Goal: Task Accomplishment & Management: Complete application form

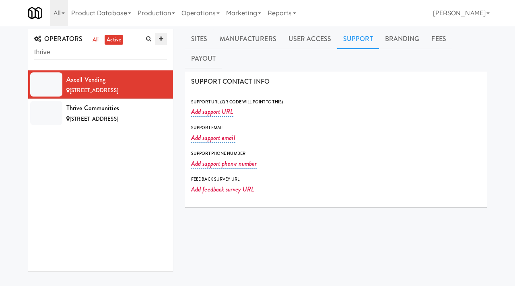
click at [161, 40] on icon at bounding box center [161, 38] width 4 height 5
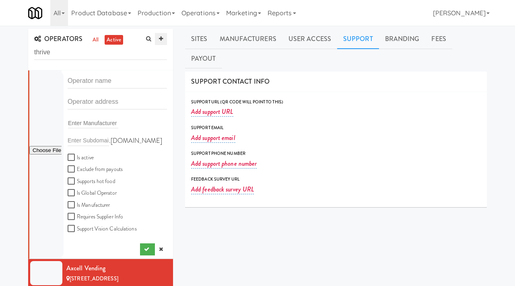
scroll to position [4, 0]
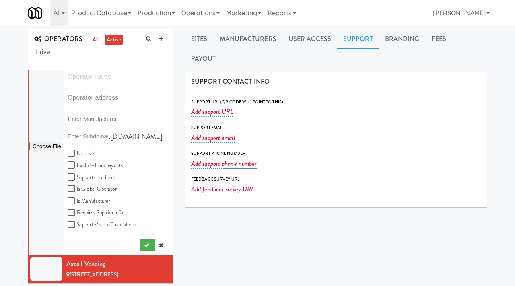
click at [96, 76] on input "text" at bounding box center [117, 77] width 99 height 15
paste input "Impulse Snacks"
type input "Impulse Snacks"
click at [89, 97] on input "text" at bounding box center [117, 98] width 99 height 15
paste input "[STREET_ADDRESS]"
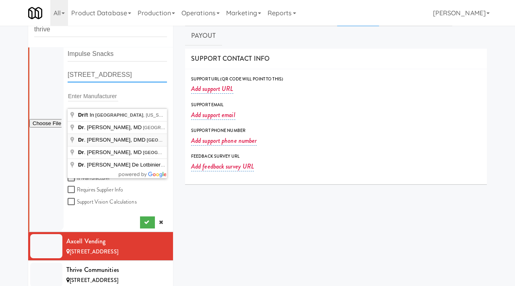
scroll to position [46, 0]
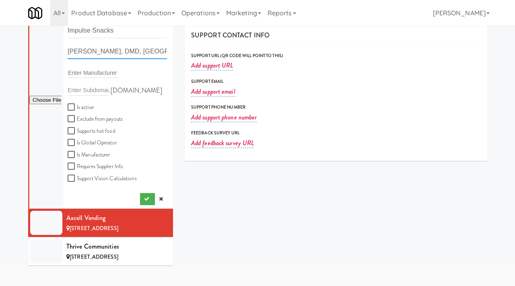
click at [140, 51] on input "Dr. Robert W. Shamey, DMD, West Street, Ware, MA, USA" at bounding box center [117, 51] width 99 height 15
paste input "[STREET_ADDRESS]"
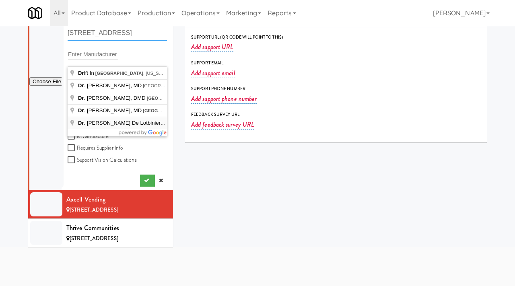
scroll to position [68, 0]
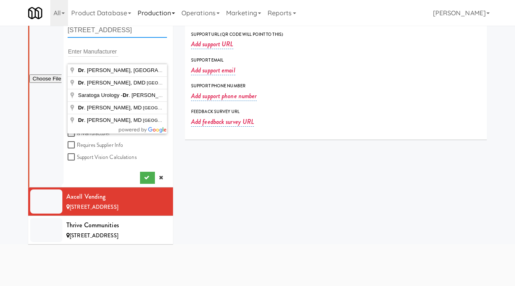
type input "3962 W Winthrope Dr,"
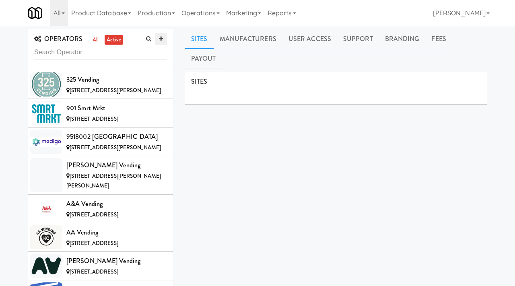
click at [161, 39] on icon at bounding box center [161, 38] width 4 height 5
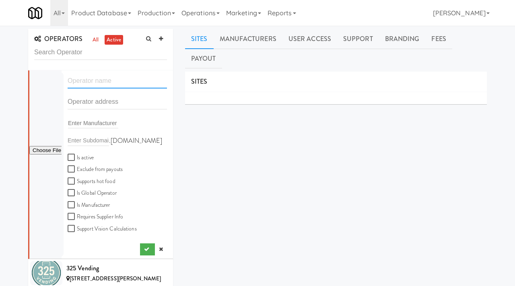
click at [107, 80] on input "text" at bounding box center [117, 81] width 99 height 15
paste input "Impulse Snacks"
type input "Impulse Snacks"
click at [88, 103] on input "text" at bounding box center [117, 102] width 99 height 15
paste input "[STREET_ADDRESS]"
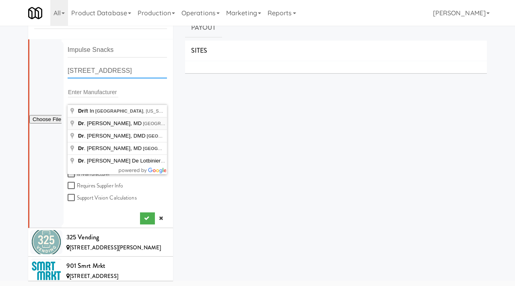
scroll to position [45, 0]
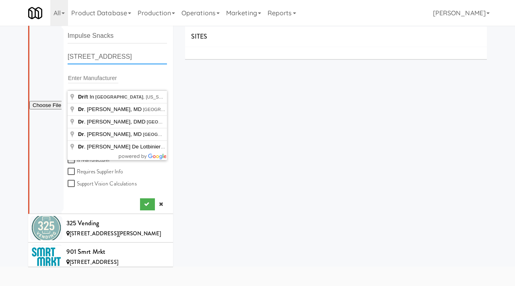
type input "[STREET_ADDRESS]"
click at [222, 159] on div "SITES MANUFACTURERS Axcell Vending USERS Name Company Registered [PERSON_NAME] …" at bounding box center [336, 178] width 302 height 302
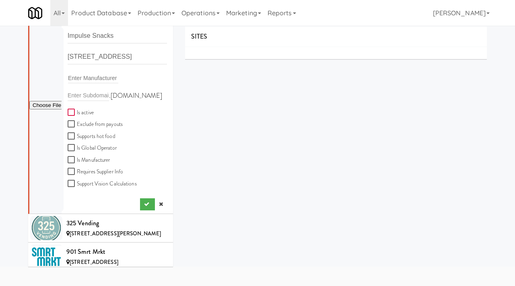
click at [71, 113] on input "Is active" at bounding box center [72, 112] width 9 height 6
checkbox input "true"
click at [148, 209] on button "submit" at bounding box center [147, 204] width 15 height 12
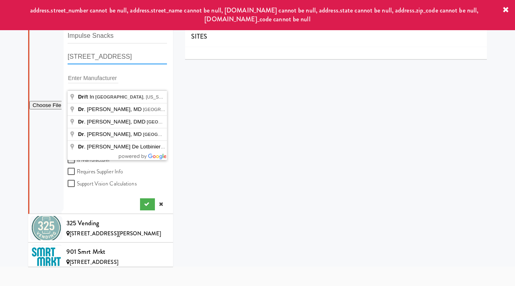
drag, startPoint x: 140, startPoint y: 60, endPoint x: 49, endPoint y: 48, distance: 91.8
click at [68, 48] on form "Impulse Snacks [STREET_ADDRESS] Enter Manufacturer .[DOMAIN_NAME] Is active Exc…" at bounding box center [117, 112] width 99 height 167
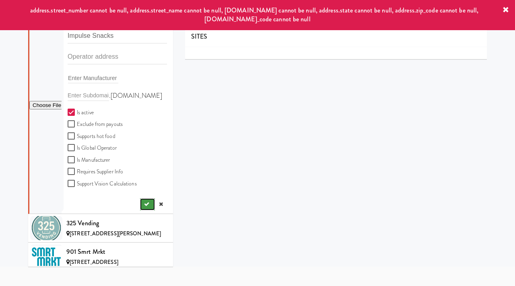
click at [145, 205] on icon "submit" at bounding box center [146, 204] width 5 height 5
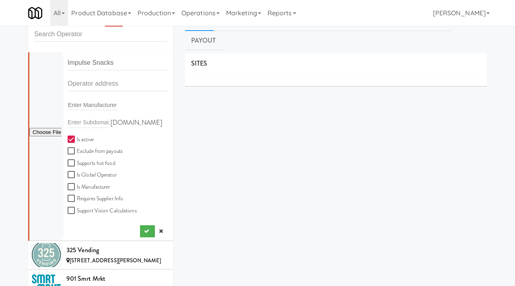
scroll to position [12, 0]
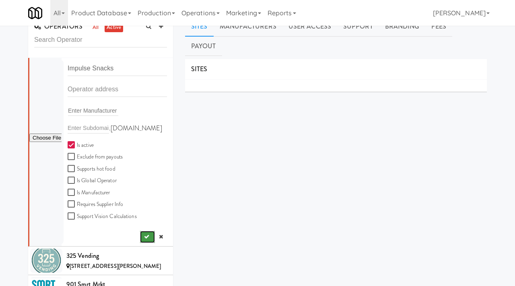
click at [143, 235] on button "submit" at bounding box center [147, 237] width 15 height 12
click at [91, 88] on input "text" at bounding box center [117, 89] width 99 height 15
paste input "Winthrope Dr"
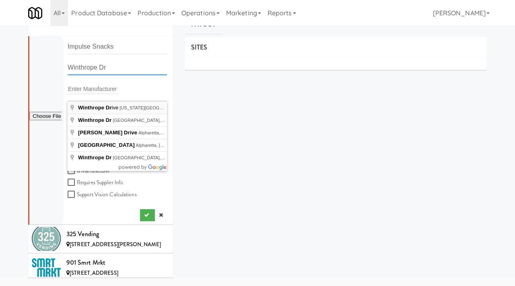
scroll to position [35, 0]
type input "Winthrope Dr, [GEOGRAPHIC_DATA], [GEOGRAPHIC_DATA], [GEOGRAPHIC_DATA]"
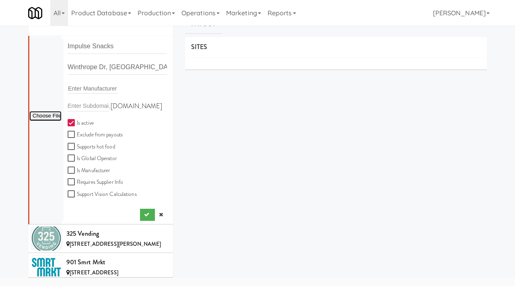
click at [39, 115] on input "file" at bounding box center [45, 116] width 32 height 10
type input "C:\fakepath\99f5e178-0791-4073-a612-7ee1f8e0a2d6-0-2logo___dark_icon__270_x_270…"
click at [144, 214] on icon "submit" at bounding box center [146, 214] width 5 height 5
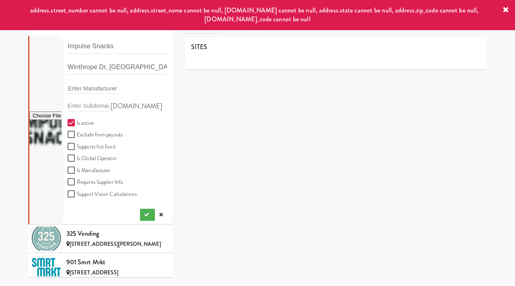
scroll to position [23, 0]
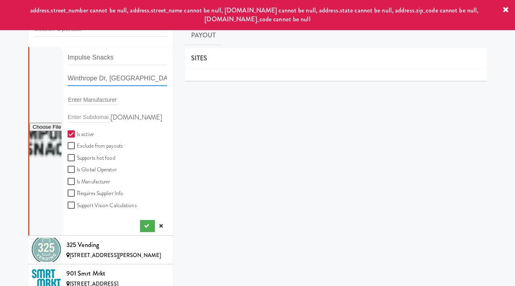
click at [126, 78] on input "Winthrope Dr, [GEOGRAPHIC_DATA], [GEOGRAPHIC_DATA], [GEOGRAPHIC_DATA]" at bounding box center [117, 78] width 99 height 15
click at [68, 79] on input "Winthrope Dr, [GEOGRAPHIC_DATA], [GEOGRAPHIC_DATA], [GEOGRAPHIC_DATA]" at bounding box center [117, 78] width 99 height 15
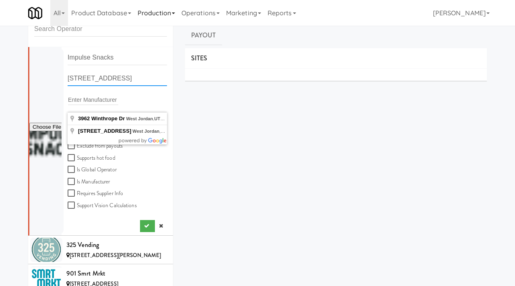
type input "[STREET_ADDRESS]"
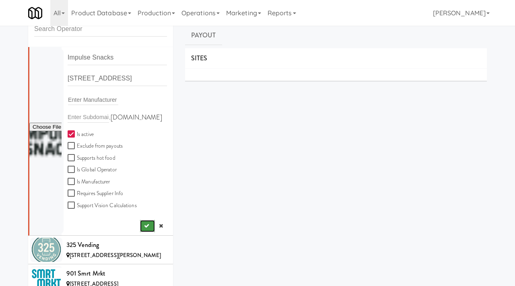
click at [142, 228] on button "submit" at bounding box center [147, 226] width 15 height 12
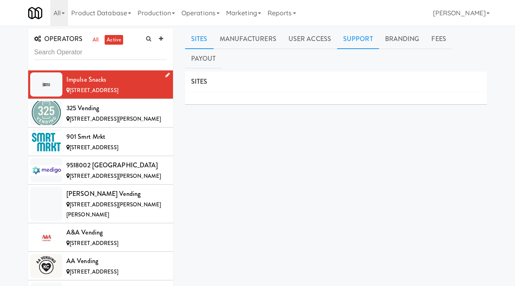
click at [352, 40] on link "Support" at bounding box center [358, 39] width 42 height 20
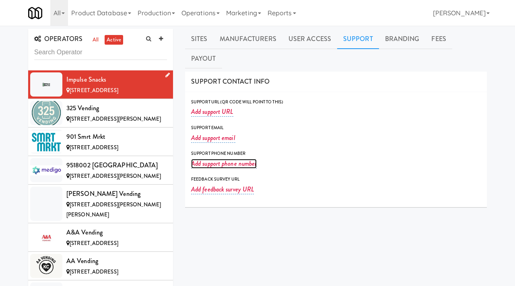
click at [220, 159] on link "Add support phone number" at bounding box center [224, 164] width 66 height 10
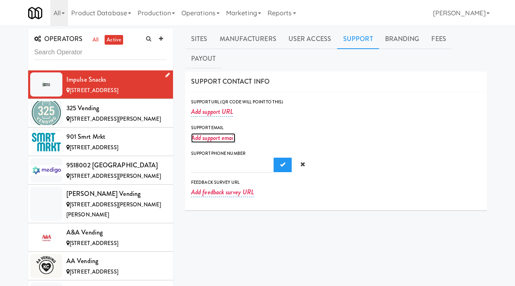
click at [211, 133] on link "Add support email" at bounding box center [213, 138] width 44 height 10
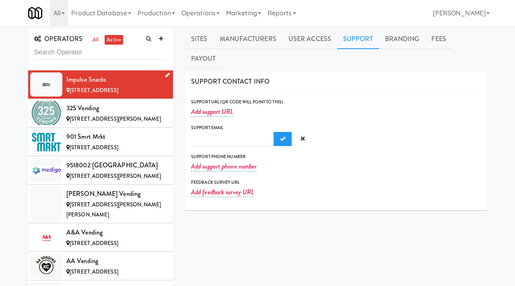
click at [205, 132] on input "text" at bounding box center [231, 139] width 81 height 15
type input "[EMAIL_ADDRESS][DOMAIN_NAME]"
click at [280, 136] on span "Submit" at bounding box center [282, 138] width 5 height 5
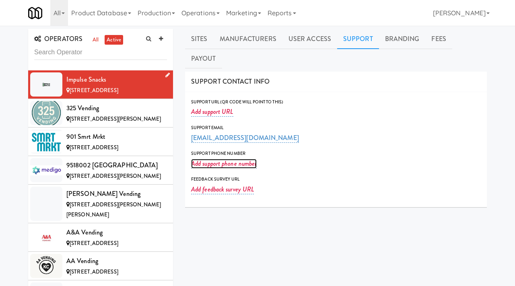
click at [215, 159] on link "Add support phone number" at bounding box center [224, 164] width 66 height 10
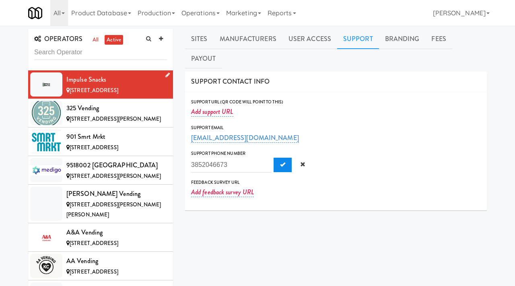
type input "3852046673"
click at [280, 162] on span "Submit" at bounding box center [282, 164] width 5 height 5
click at [162, 36] on link at bounding box center [161, 39] width 12 height 12
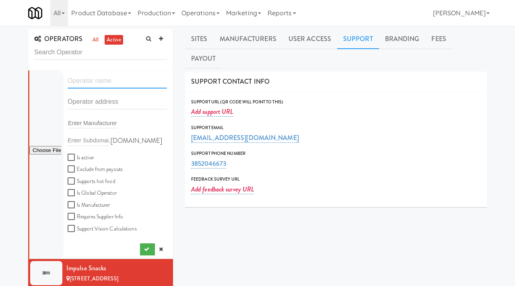
click at [88, 78] on input "text" at bounding box center [117, 81] width 99 height 15
paste input "Very Vending"
type input "Very Vending"
click at [97, 105] on input "text" at bounding box center [117, 102] width 99 height 15
paste input "[STREET_ADDRESS]"
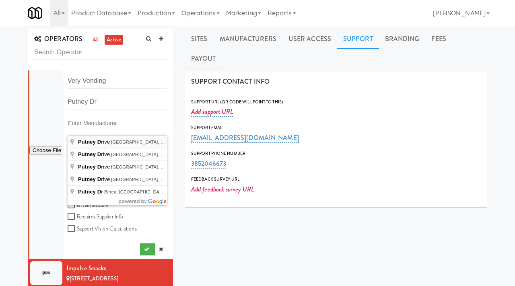
type input "[GEOGRAPHIC_DATA], [GEOGRAPHIC_DATA]"
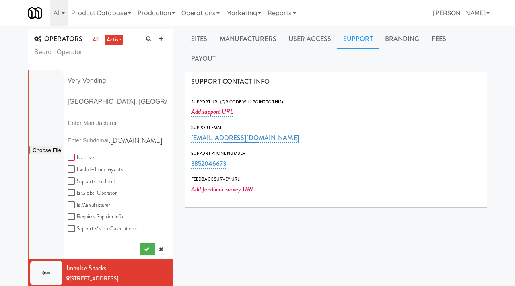
click at [71, 155] on input "Is active" at bounding box center [72, 158] width 9 height 6
checkbox input "true"
click at [145, 251] on icon "submit" at bounding box center [146, 249] width 5 height 5
click at [67, 102] on div "[GEOGRAPHIC_DATA], [GEOGRAPHIC_DATA]" at bounding box center [118, 105] width 112 height 21
click at [69, 102] on input "[GEOGRAPHIC_DATA], [GEOGRAPHIC_DATA]" at bounding box center [117, 102] width 99 height 15
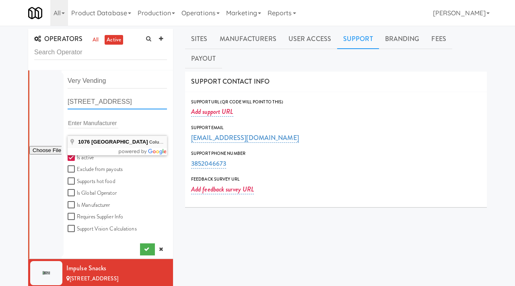
type input "[STREET_ADDRESS]"
click at [142, 252] on button "submit" at bounding box center [147, 250] width 15 height 12
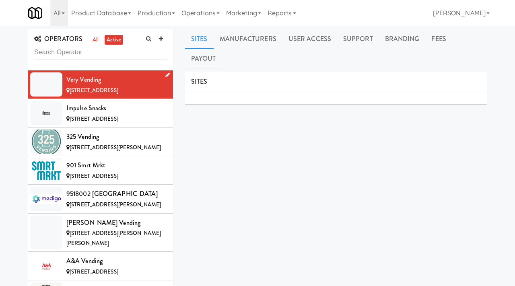
click at [167, 75] on icon at bounding box center [167, 74] width 4 height 5
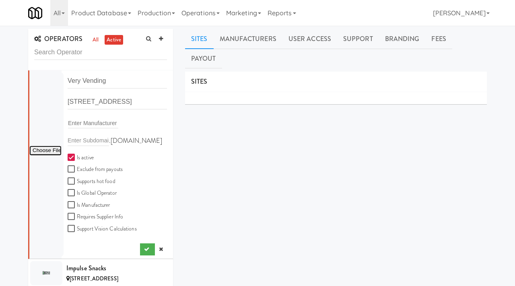
click at [47, 151] on input "file" at bounding box center [45, 151] width 32 height 10
type input "C:\fakepath\42b7b56d-6cdb-4046-9b2d-1a7b7efefa29-0-2logo___dark_icon__270_x_270…"
click at [143, 246] on button "submit" at bounding box center [147, 250] width 15 height 12
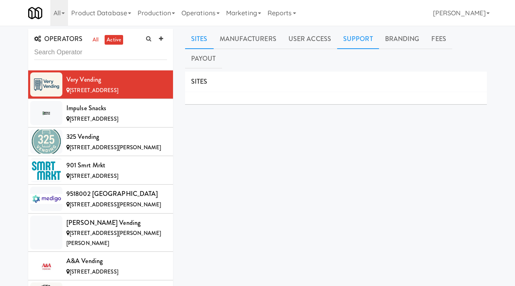
click at [356, 43] on link "Support" at bounding box center [358, 39] width 42 height 20
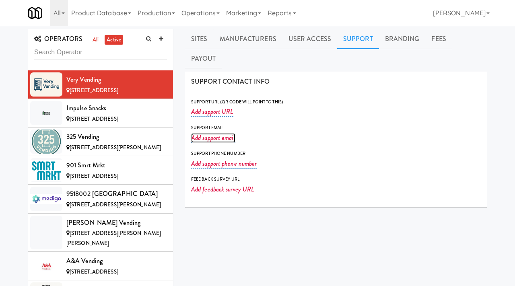
click at [215, 133] on link "Add support email" at bounding box center [213, 138] width 44 height 10
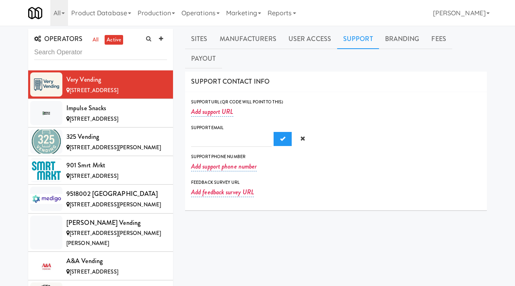
click at [213, 132] on input "text" at bounding box center [231, 139] width 81 height 15
type input "[EMAIL_ADDRESS][DOMAIN_NAME]"
click at [280, 136] on span "Submit" at bounding box center [282, 138] width 5 height 5
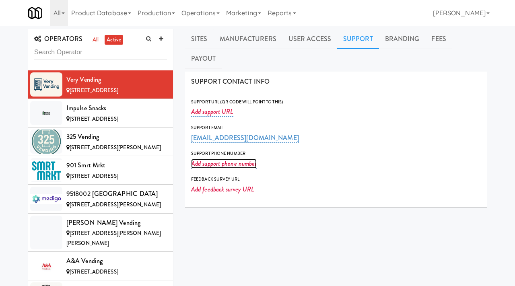
click at [223, 159] on link "Add support phone number" at bounding box center [224, 164] width 66 height 10
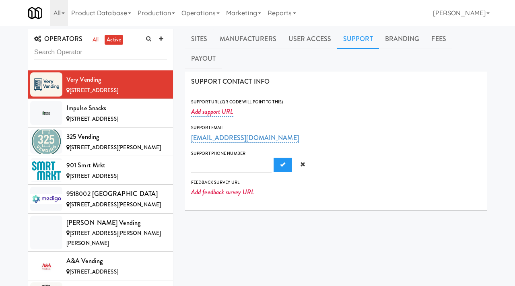
click at [212, 158] on input "text" at bounding box center [231, 165] width 81 height 15
type input "6143810687"
click at [280, 162] on span "Submit" at bounding box center [282, 164] width 5 height 5
